Goal: Obtain resource: Obtain resource

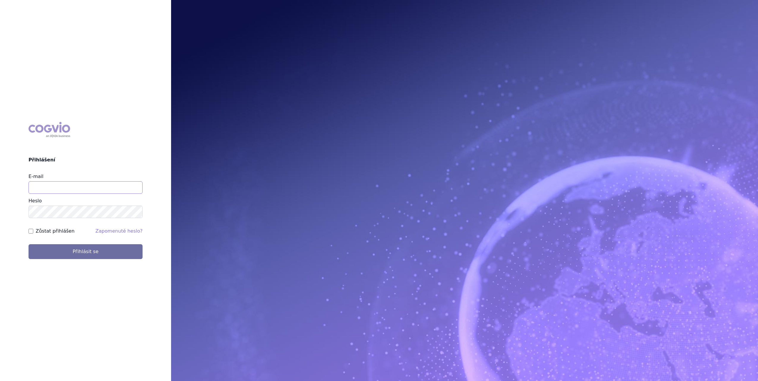
click at [66, 185] on input "E-mail" at bounding box center [86, 188] width 114 height 12
click at [63, 185] on input "E-mail" at bounding box center [86, 188] width 114 height 12
type input "[EMAIL_ADDRESS][DOMAIN_NAME]"
click at [107, 255] on button "Přihlásit se" at bounding box center [86, 251] width 114 height 15
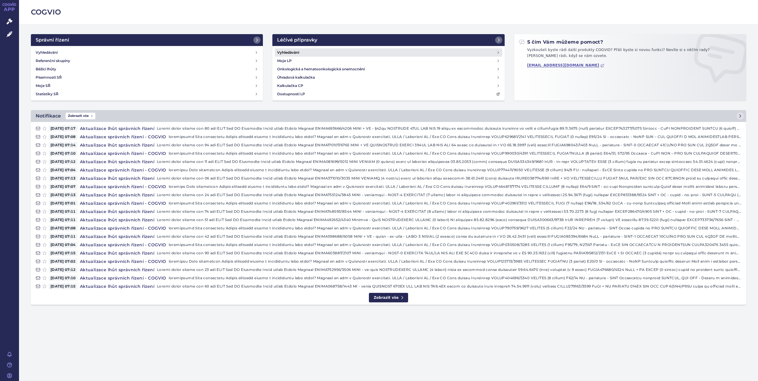
click at [356, 55] on link "Vyhledávání" at bounding box center [388, 52] width 227 height 8
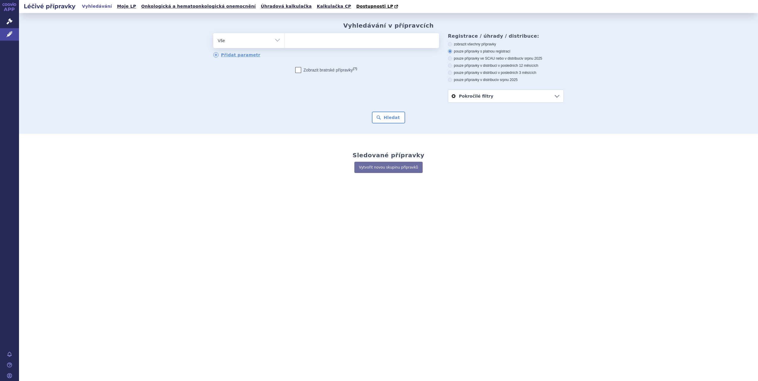
click at [283, 41] on select "Vše Přípravek/SUKL kód MAH VPOIS ATC/Aktivní látka Léková forma Síla" at bounding box center [248, 39] width 71 height 13
click at [213, 34] on select "Vše Přípravek/SUKL kód MAH VPOIS ATC/Aktivní látka Léková forma Síla" at bounding box center [248, 39] width 71 height 13
click at [258, 36] on div "Vyhledávání v přípravcích odstranit Vše Přípravek/SUKL kód MAH VPOIS" at bounding box center [388, 73] width 374 height 102
drag, startPoint x: 258, startPoint y: 36, endPoint x: 261, endPoint y: 47, distance: 11.3
click at [261, 47] on div "odstranit Vše Přípravek/SUKL kód MAH VPOIS ATC/Aktivní látka" at bounding box center [326, 40] width 226 height 15
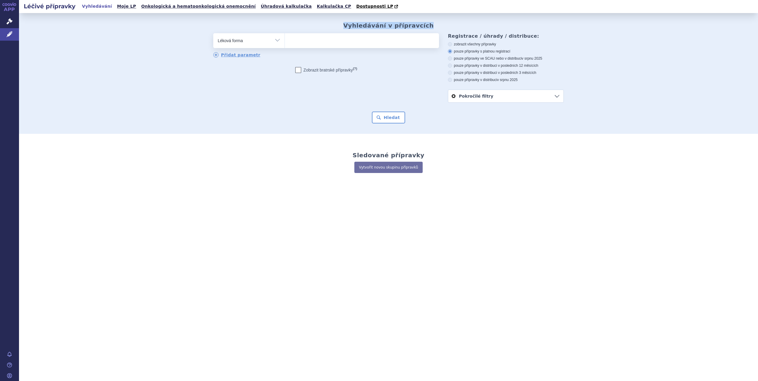
select select "filter-atc-group"
click at [213, 34] on select "Vše Přípravek/SUKL kód MAH VPOIS ATC/Aktivní látka Léková forma Síla" at bounding box center [248, 39] width 71 height 13
click at [302, 40] on ul at bounding box center [362, 39] width 154 height 12
click at [285, 40] on select at bounding box center [285, 40] width 0 height 15
paste input "[MEDICAL_DATA] (M02AA13)"
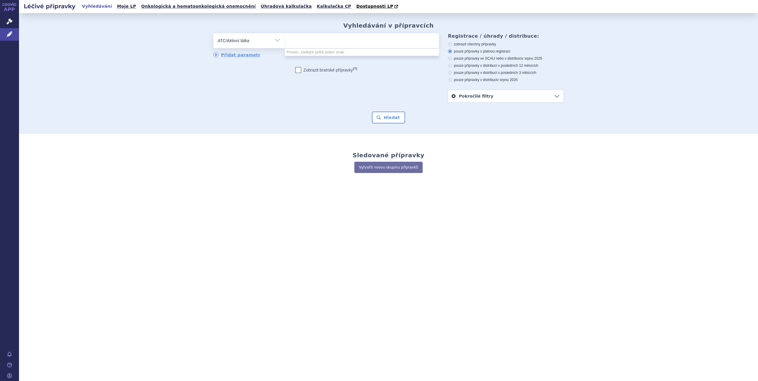
type input "[MEDICAL_DATA] (M02AA13)"
select select "[MEDICAL_DATA] (M02AA13)"
click at [392, 120] on button "Hledat" at bounding box center [389, 118] width 34 height 12
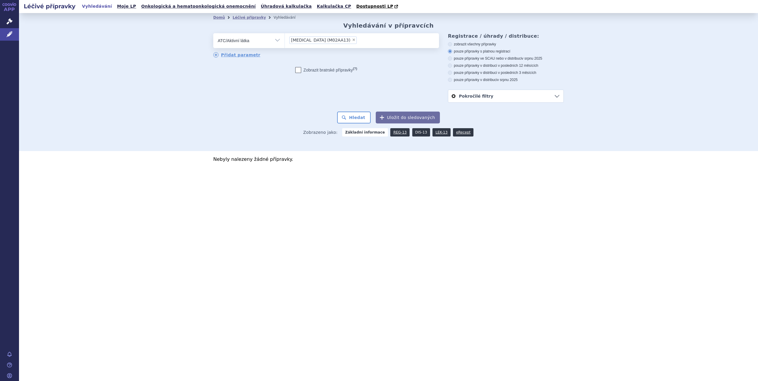
click at [422, 134] on link "DIS-13" at bounding box center [421, 132] width 18 height 8
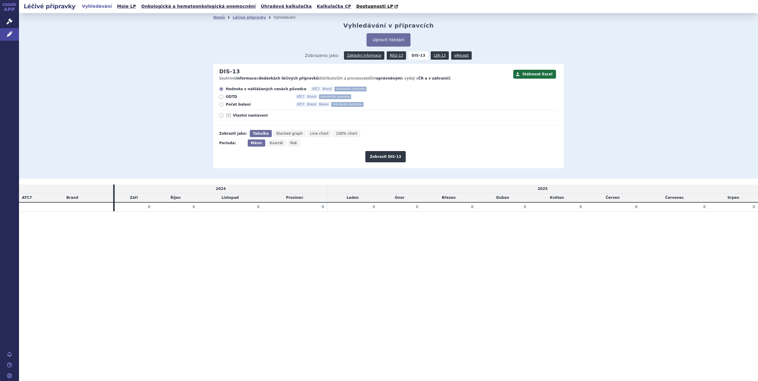
click at [222, 105] on icon at bounding box center [221, 104] width 4 height 4
click at [222, 105] on input "Počet balení ATC7 Brand Balení standardní jednotka" at bounding box center [222, 105] width 4 height 4
radio input "true"
click at [254, 89] on span "Hodnota v nahlášených cenách původce" at bounding box center [266, 89] width 81 height 5
click at [224, 89] on input "Hodnota v nahlášených cenách původce ATC7 Brand standardní jednotka" at bounding box center [222, 90] width 4 height 4
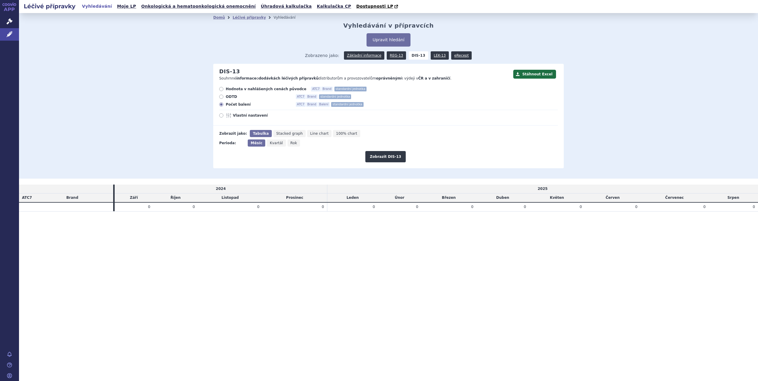
radio input "true"
drag, startPoint x: 119, startPoint y: 141, endPoint x: 346, endPoint y: 170, distance: 229.1
click at [346, 170] on div "Domů Léčivé přípravky Vyhledávání Vyhledávání v přípravcích Upravit hledání ods…" at bounding box center [388, 96] width 739 height 166
drag, startPoint x: 346, startPoint y: 170, endPoint x: 324, endPoint y: 253, distance: 85.8
click at [324, 253] on div "Léčivé přípravky Vyhledávání Moje LP Onkologická a hematoonkologická onemocnění…" at bounding box center [388, 190] width 739 height 381
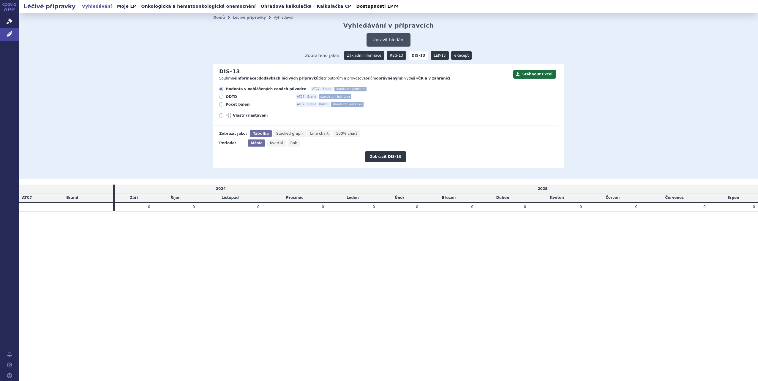
click at [398, 43] on button "Upravit hledání" at bounding box center [389, 39] width 44 height 13
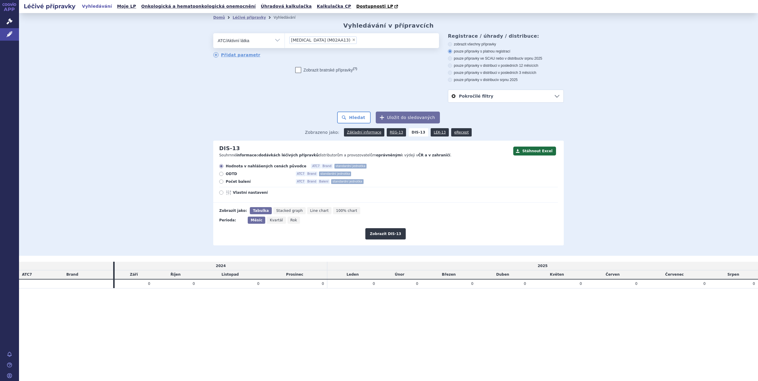
click at [235, 182] on span "Počet balení" at bounding box center [258, 181] width 65 height 5
click at [224, 182] on input "Počet balení ATC7 Brand Balení standardní jednotka" at bounding box center [222, 183] width 4 height 4
radio input "true"
click at [393, 230] on button "Zobrazit DIS-13" at bounding box center [385, 233] width 40 height 11
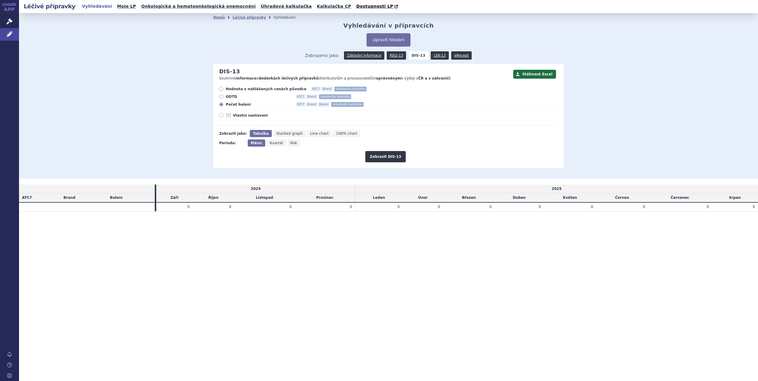
click at [291, 144] on span "Rok" at bounding box center [294, 143] width 7 height 4
click at [288, 143] on input "Rok" at bounding box center [290, 142] width 4 height 4
radio input "true"
click at [380, 159] on button "Zobrazit DIS-13" at bounding box center [385, 156] width 40 height 11
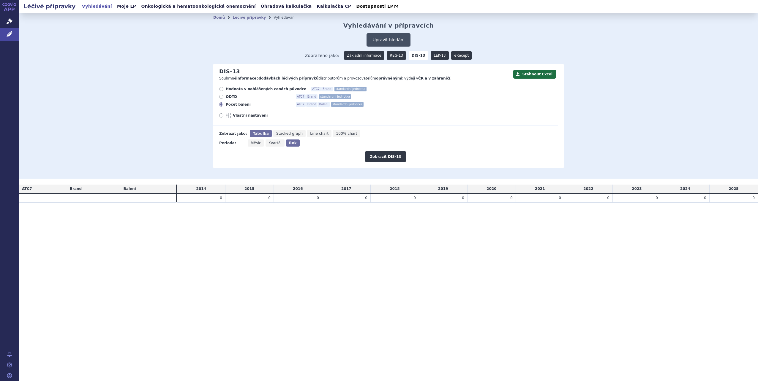
click at [379, 43] on button "Upravit hledání" at bounding box center [389, 39] width 44 height 13
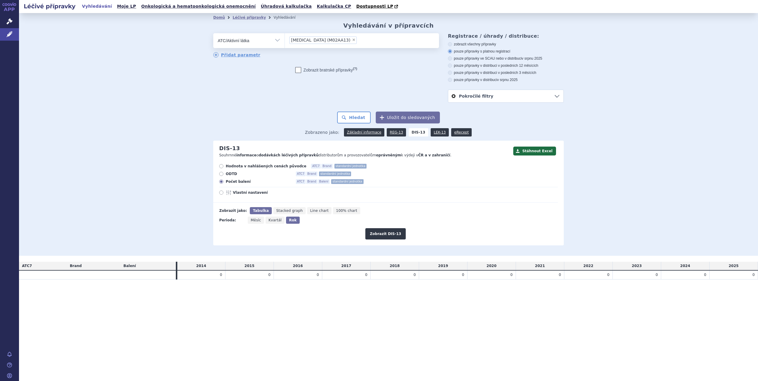
click at [277, 42] on select "Vše Přípravek/SUKL kód MAH VPOIS ATC/Aktivní látka Léková forma Síla" at bounding box center [248, 39] width 71 height 13
click at [380, 44] on ul "× IBUPROFEN (M02AA13)" at bounding box center [362, 39] width 154 height 13
click at [285, 44] on select "IBUPROFEN (M02AA13)" at bounding box center [285, 40] width 0 height 15
type input "m"
type input "M02AA13"
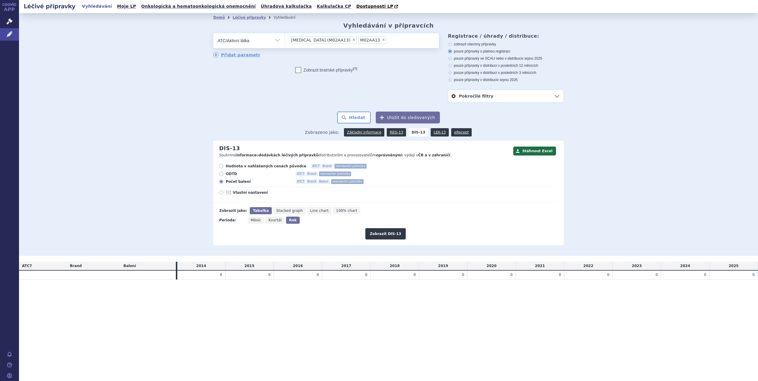
click at [352, 40] on span "×" at bounding box center [354, 40] width 4 height 4
click at [285, 40] on select "IBUPROFEN (M02AA13) M02AA13" at bounding box center [285, 40] width 0 height 15
select select "M02AA13"
click at [353, 113] on button "Hledat" at bounding box center [354, 118] width 34 height 12
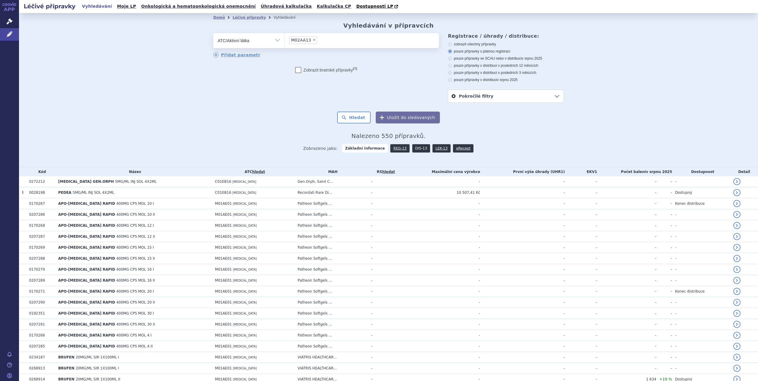
click at [416, 152] on link "DIS-13" at bounding box center [421, 148] width 18 height 8
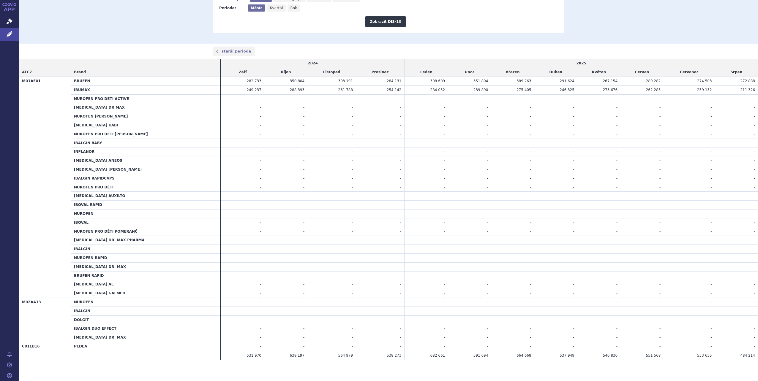
scroll to position [16, 0]
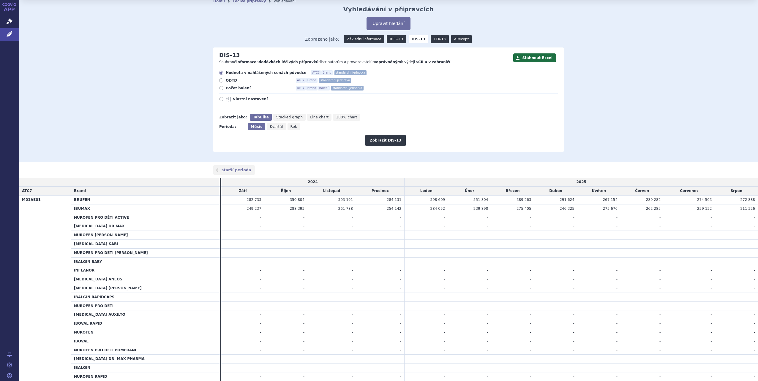
click at [239, 87] on span "Počet balení" at bounding box center [258, 88] width 65 height 5
click at [224, 87] on input "Počet balení ATC7 Brand Balení standardní jednotka" at bounding box center [222, 89] width 4 height 4
radio input "true"
click at [398, 141] on button "Zobrazit DIS-13" at bounding box center [385, 140] width 40 height 11
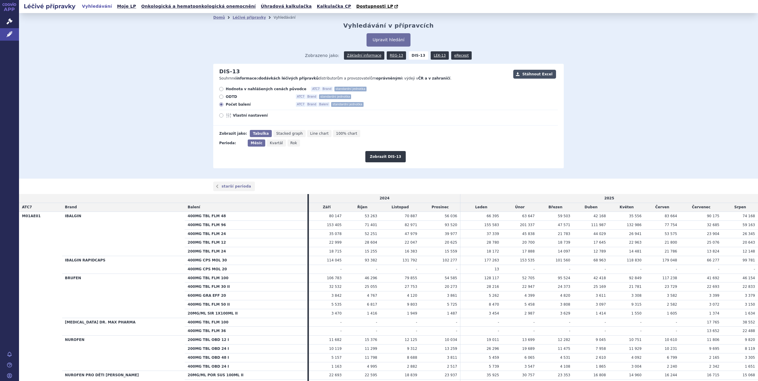
drag, startPoint x: 739, startPoint y: 10, endPoint x: 545, endPoint y: 75, distance: 204.6
click at [545, 75] on button "Stáhnout Excel" at bounding box center [534, 74] width 43 height 9
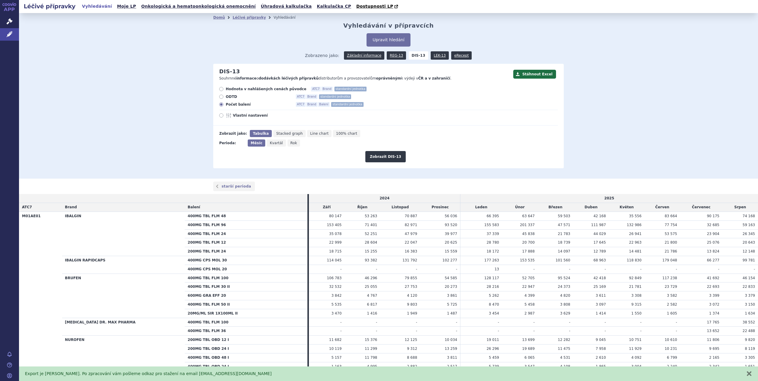
click at [252, 115] on span "Vlastní nastavení" at bounding box center [265, 115] width 65 height 5
click at [224, 115] on input "Vlastní nastavení" at bounding box center [222, 116] width 4 height 4
radio input "true"
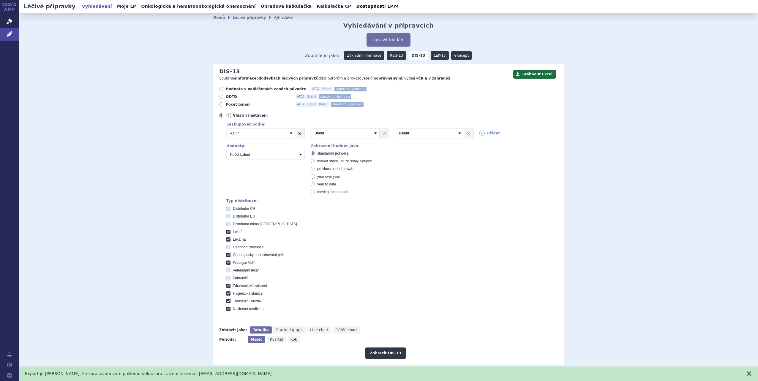
click at [298, 137] on link "×" at bounding box center [299, 133] width 9 height 9
click at [266, 154] on select "Počet balení Hodnota v nahlášených cenách původce [DIS-13] Hodnota v maximálníc…" at bounding box center [265, 153] width 78 height 10
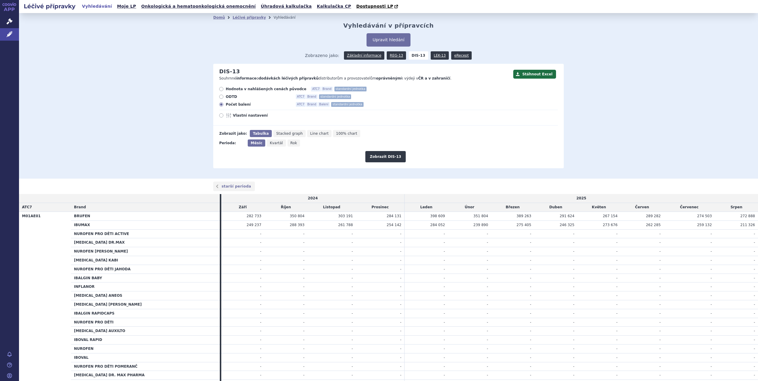
click at [256, 118] on span "Vlastní nastavení" at bounding box center [265, 115] width 65 height 5
click at [224, 118] on input "Vlastní nastavení" at bounding box center [222, 116] width 4 height 4
radio input "true"
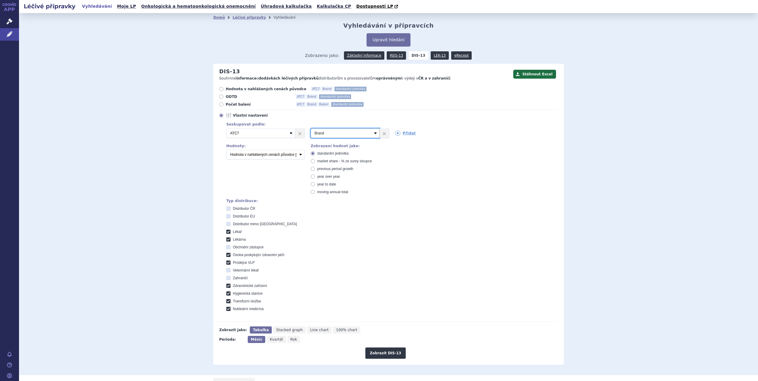
click at [372, 135] on select "Vyberte groupování ATC3 ATC5 ATC7 Brand Balení SÚKL kód MAH VPOIS Referenční sk…" at bounding box center [345, 134] width 69 height 10
click at [252, 176] on div "Seskupovat podle: 2 Vyberte groupování ATC3 ATC5 ATC7 Brand Balení SÚKL kód MAH…" at bounding box center [388, 216] width 339 height 190
click at [299, 154] on select "Počet balení Hodnota v nahlášených cenách původce [DIS-13] Hodnota v maximálníc…" at bounding box center [265, 155] width 78 height 10
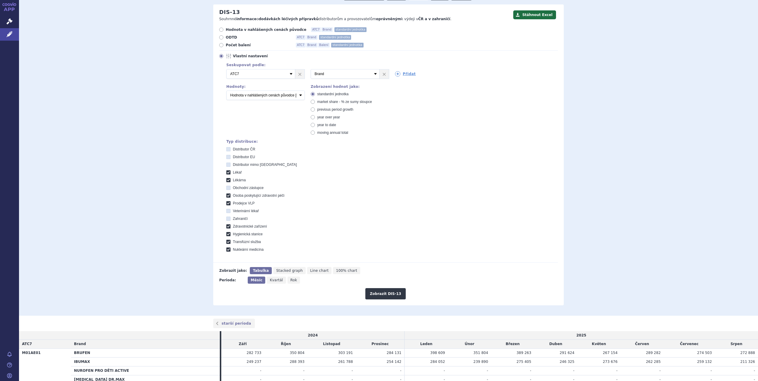
drag, startPoint x: 487, startPoint y: 160, endPoint x: 485, endPoint y: 242, distance: 81.4
click at [487, 160] on div "Distributor ČR Distributor EU Distributor mimo EU [GEOGRAPHIC_DATA] Lékárna Obc…" at bounding box center [392, 199] width 332 height 105
